Goal: Transaction & Acquisition: Purchase product/service

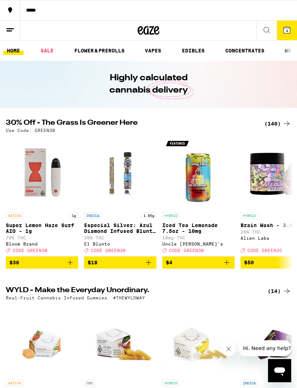
click at [274, 122] on div "(140)" at bounding box center [277, 123] width 27 height 9
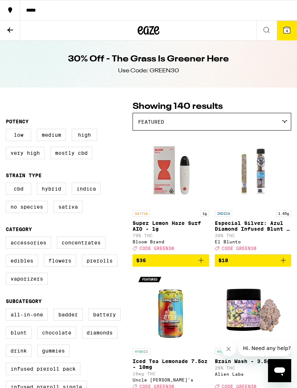
click at [37, 285] on label "Vaporizers" at bounding box center [27, 279] width 42 height 12
click at [8, 238] on input "Vaporizers" at bounding box center [7, 238] width 0 height 0
checkbox input "true"
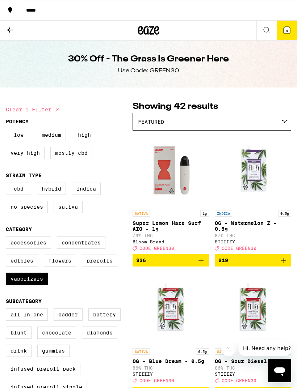
click at [24, 267] on label "Edibles" at bounding box center [22, 261] width 32 height 12
click at [8, 238] on input "Edibles" at bounding box center [7, 238] width 0 height 0
checkbox input "true"
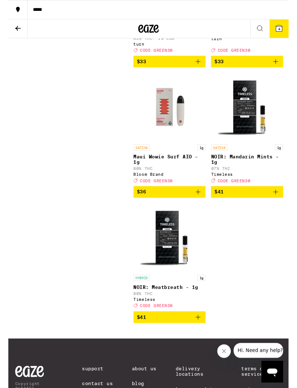
scroll to position [3743, 0]
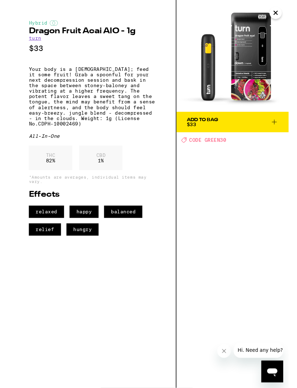
scroll to position [3743, 0]
click at [289, 12] on img at bounding box center [237, 59] width 119 height 119
click at [283, 18] on icon "Close" at bounding box center [283, 13] width 9 height 11
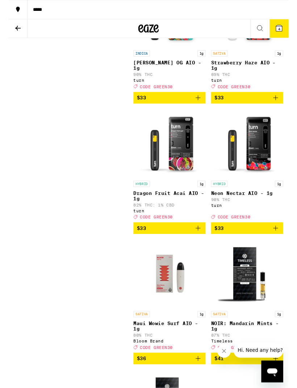
scroll to position [3567, 0]
click at [179, 50] on img "Open page for Mango Guava OG AIO - 1g from turn" at bounding box center [171, 14] width 72 height 72
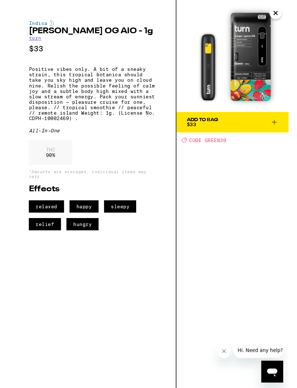
click at [288, 9] on img at bounding box center [237, 59] width 119 height 119
click at [287, 21] on img at bounding box center [237, 59] width 119 height 119
click at [284, 15] on icon "Close" at bounding box center [283, 13] width 9 height 11
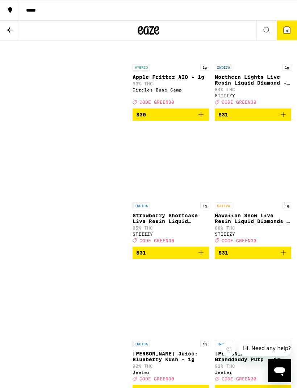
scroll to position [2871, 0]
